Goal: Information Seeking & Learning: Learn about a topic

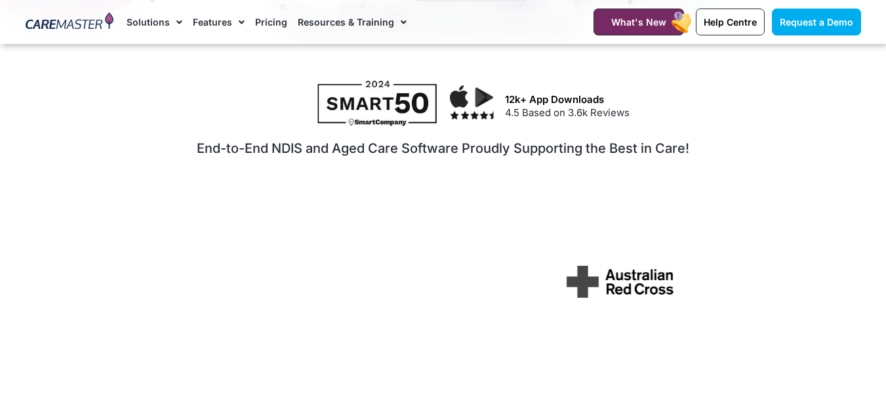
scroll to position [197, 0]
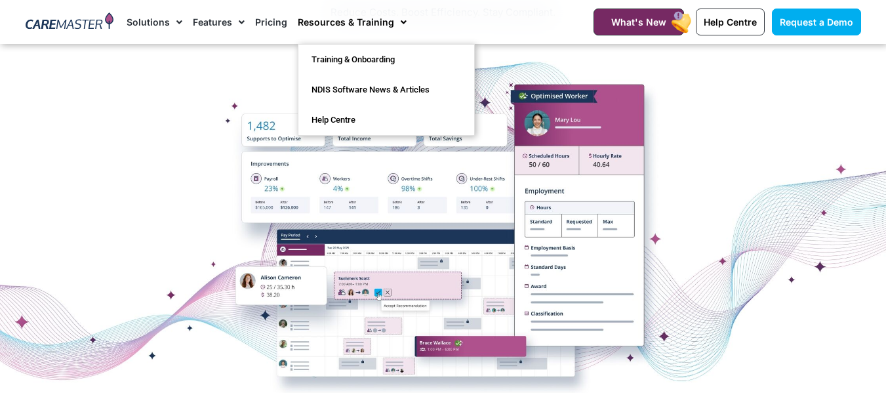
click at [367, 22] on link "Resources & Training" at bounding box center [352, 22] width 109 height 44
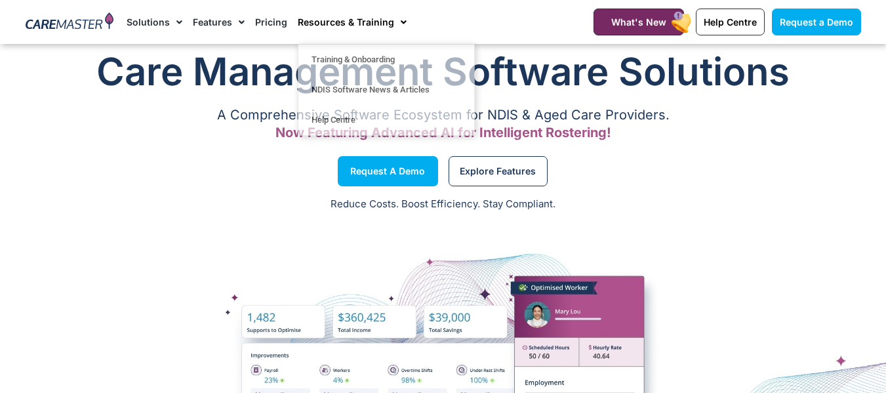
scroll to position [0, 0]
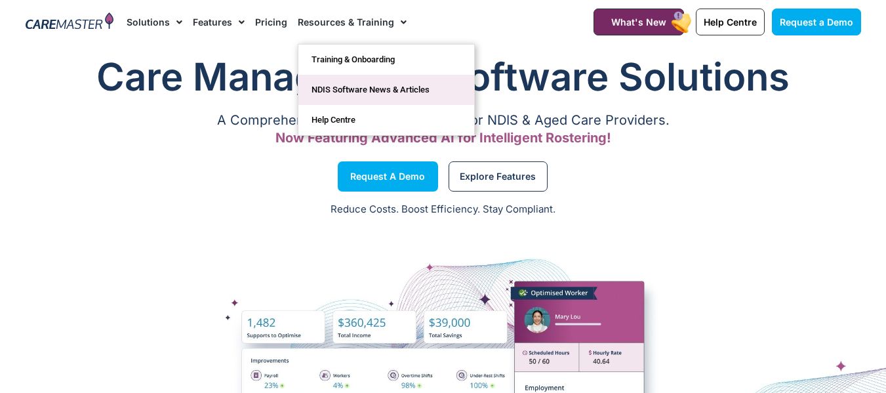
click at [331, 82] on link "NDIS Software News & Articles" at bounding box center [386, 90] width 176 height 30
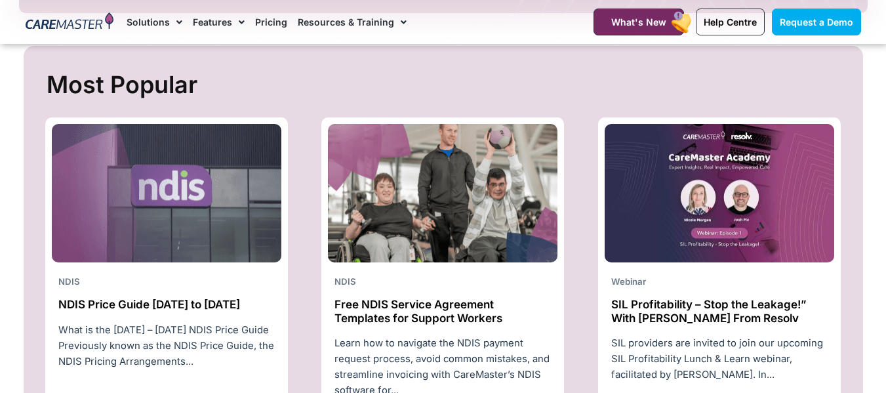
scroll to position [459, 0]
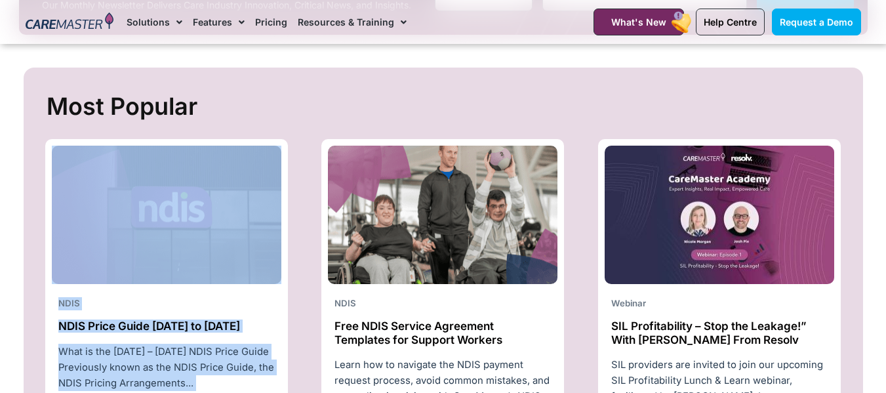
click at [356, 184] on div "Most Popular NDIS NDIS Price Guide 2025 to 2026 What is the 2025 – 2026 NDIS Pr…" at bounding box center [443, 271] width 813 height 368
click at [371, 87] on section "Most Popular NDIS NDIS Price Guide 2025 to 2026 What is the 2025 – 2026 NDIS Pr…" at bounding box center [443, 271] width 826 height 394
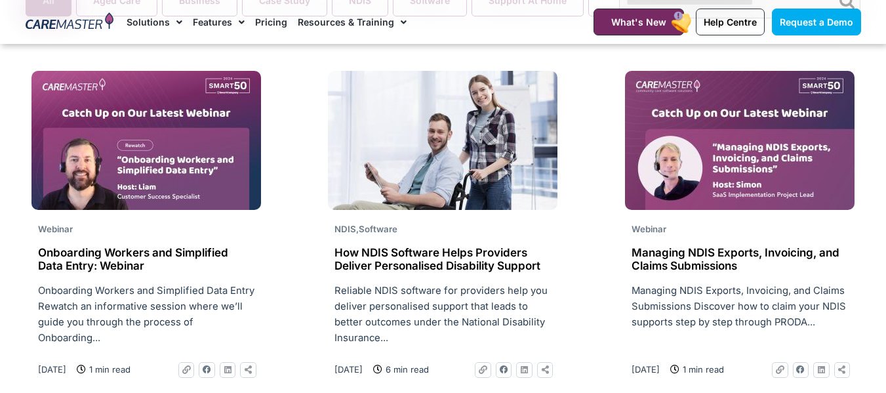
scroll to position [918, 0]
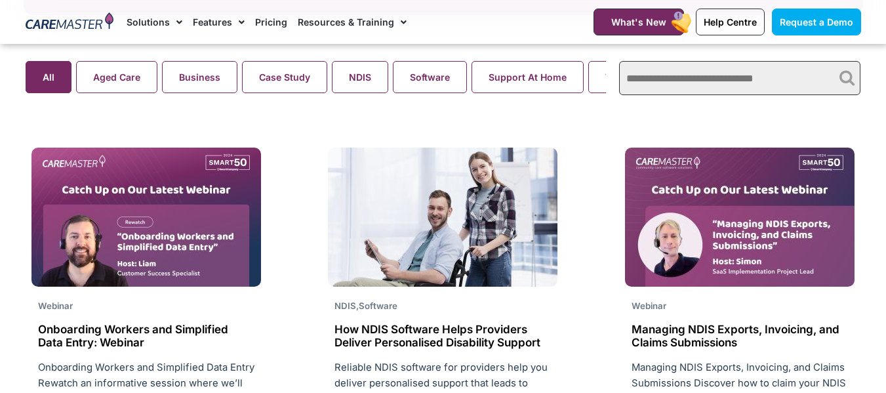
click at [754, 72] on input "text" at bounding box center [739, 78] width 241 height 34
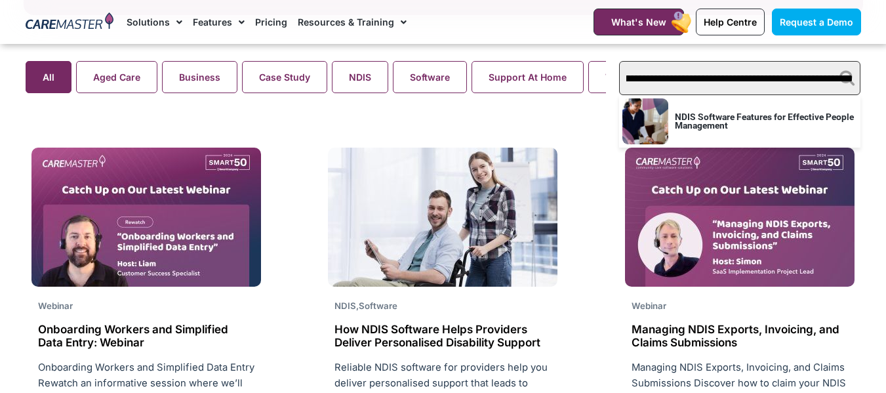
type input "**********"
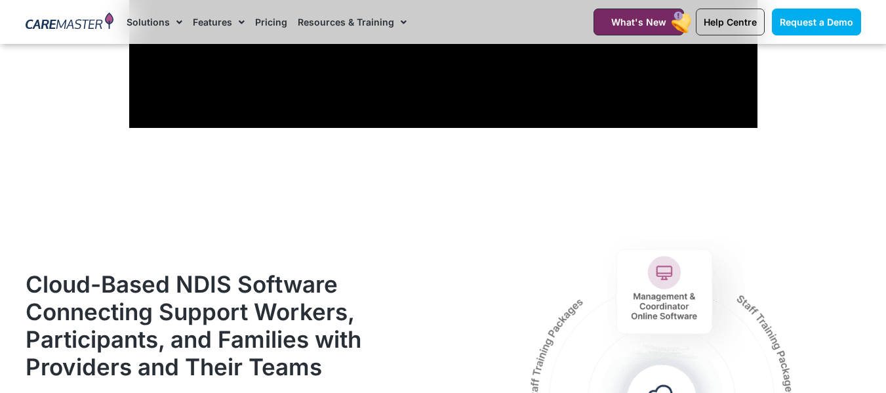
scroll to position [983, 0]
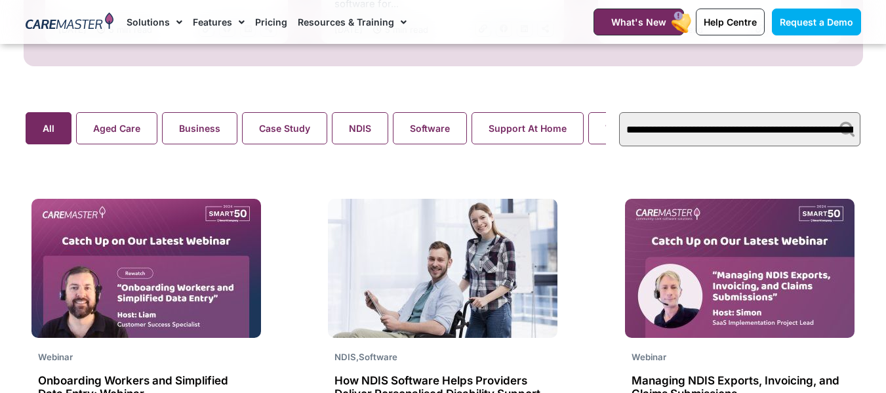
scroll to position [918, 0]
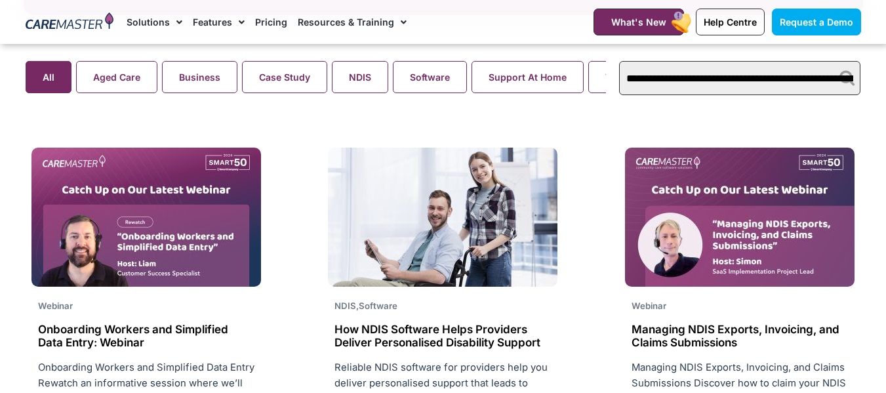
click at [821, 81] on input "**********" at bounding box center [739, 78] width 241 height 34
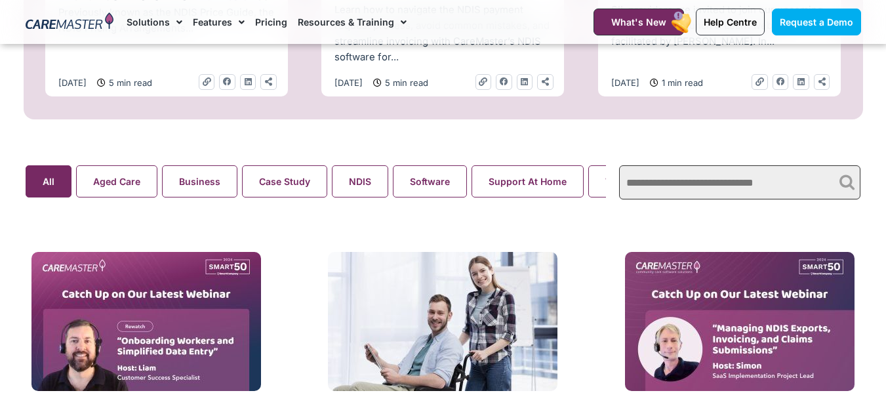
scroll to position [804, 0]
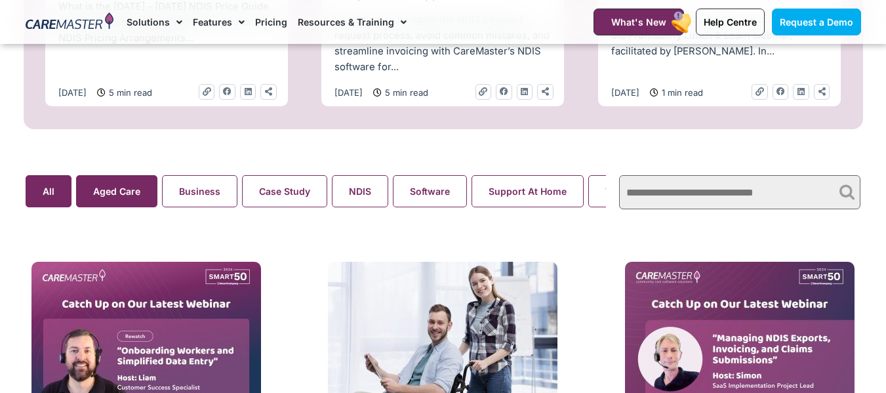
click at [79, 198] on search "Aged Care Business Case Study NDIS Software Support At Home Webinar All" at bounding box center [316, 191] width 581 height 32
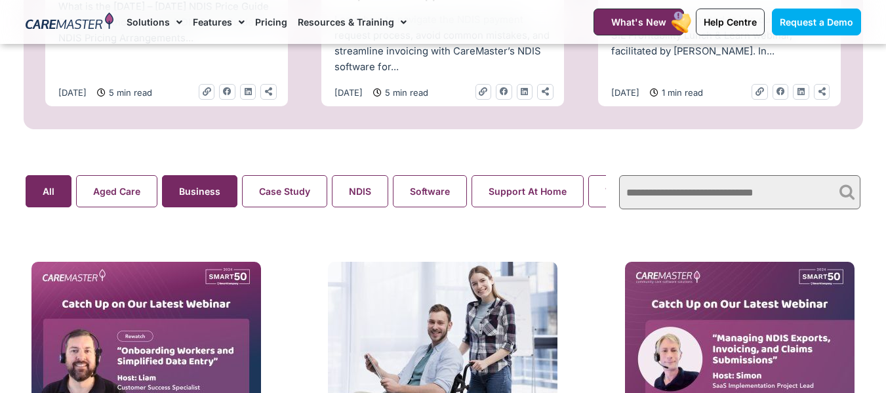
click at [214, 189] on button "Business" at bounding box center [199, 191] width 75 height 32
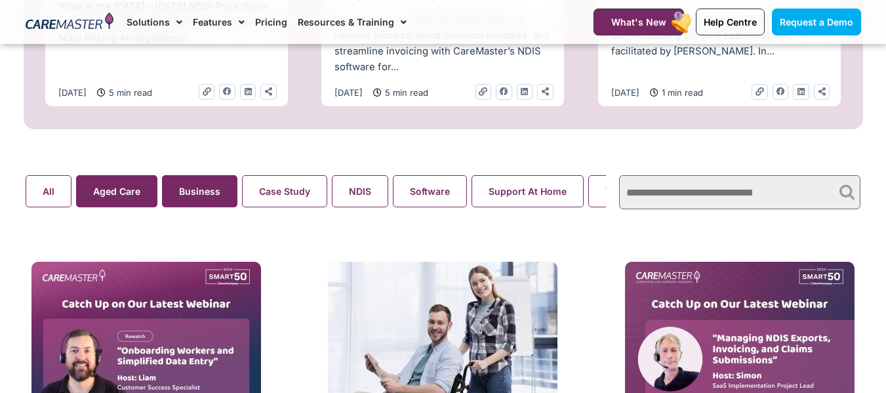
click at [121, 200] on button "Aged Care" at bounding box center [116, 191] width 81 height 32
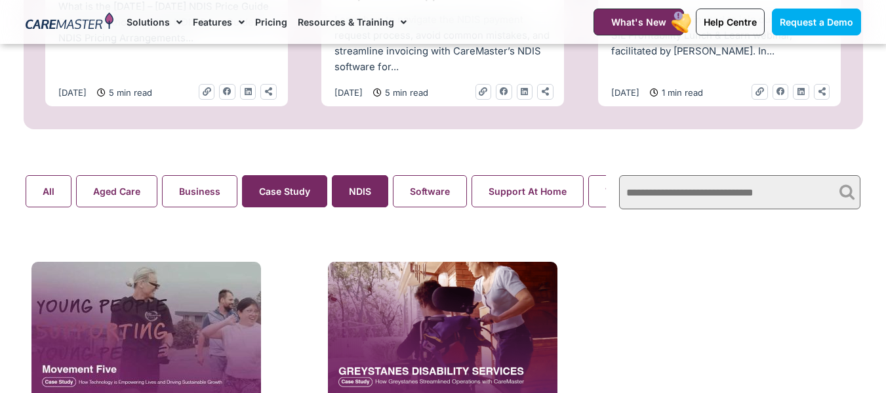
click at [347, 204] on button "NDIS" at bounding box center [360, 191] width 56 height 32
